Goal: Find specific page/section: Find specific page/section

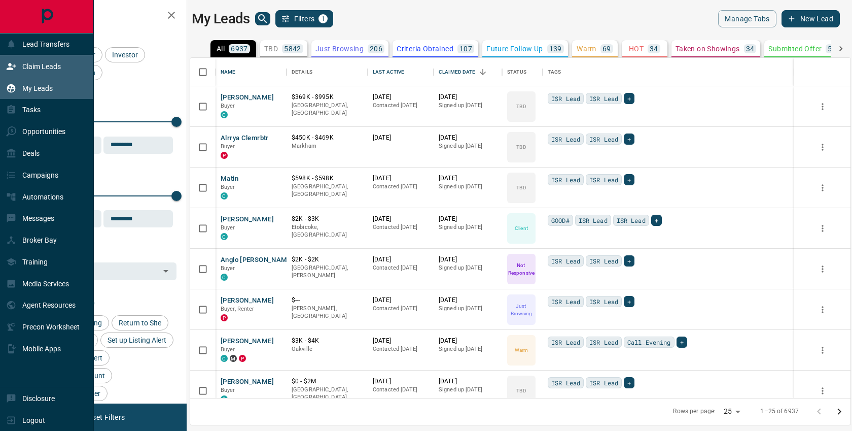
scroll to position [340, 660]
click at [43, 156] on div "Deals" at bounding box center [47, 154] width 94 height 22
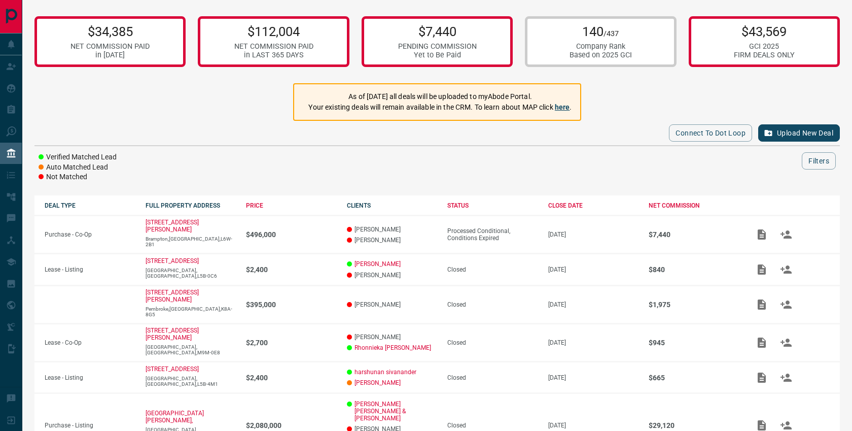
click at [567, 106] on link "here" at bounding box center [562, 107] width 15 height 8
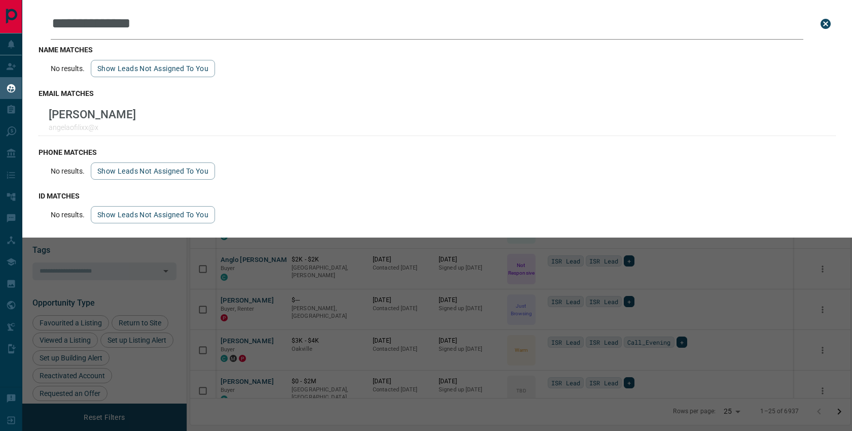
scroll to position [340, 660]
click at [830, 24] on icon "close search bar" at bounding box center [826, 24] width 10 height 10
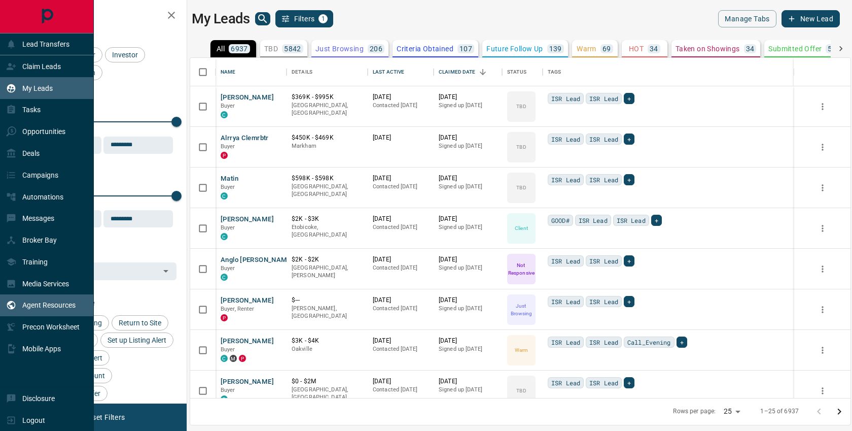
click at [40, 304] on p "Agent Resources" at bounding box center [48, 305] width 53 height 8
